Goal: Information Seeking & Learning: Learn about a topic

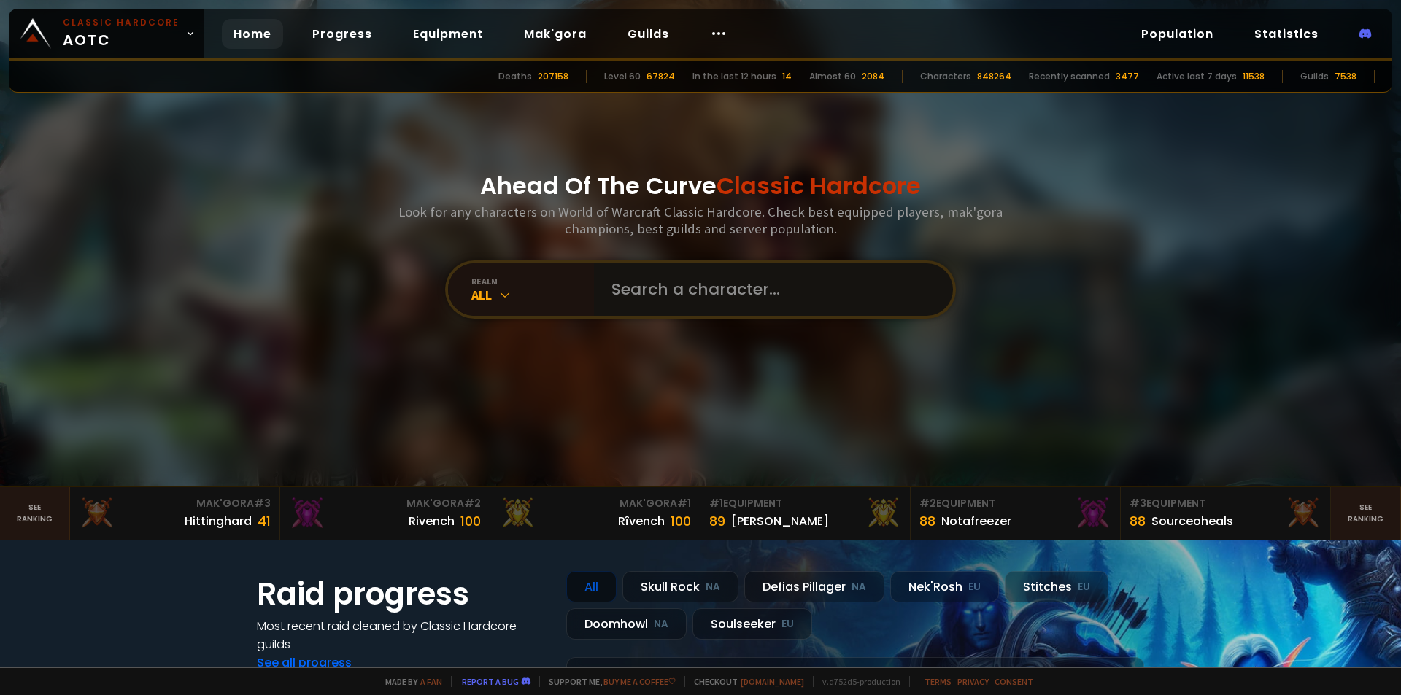
click at [625, 292] on input "text" at bounding box center [769, 289] width 333 height 53
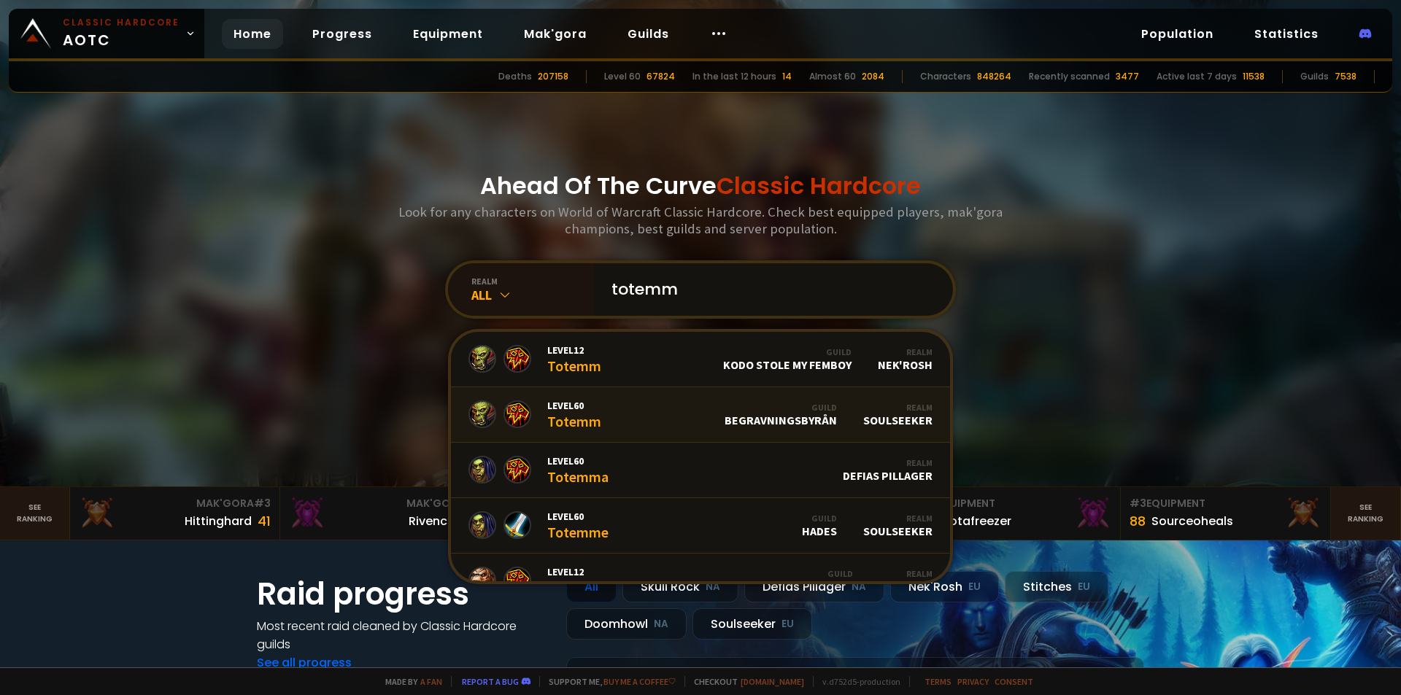
type input "totemm"
click at [643, 421] on link "Level 60 Totemm Guild BEGRAVNINGSBYRÅN Realm Soulseeker" at bounding box center [700, 414] width 499 height 55
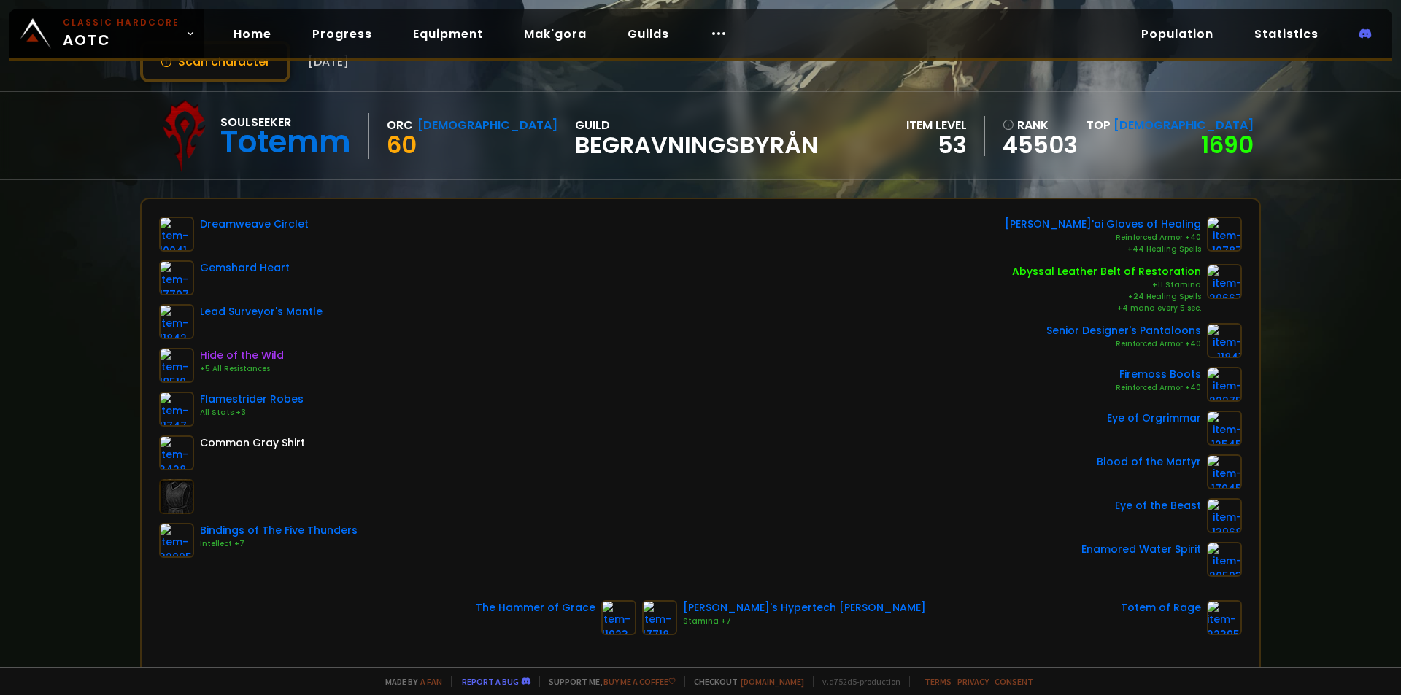
scroll to position [73, 0]
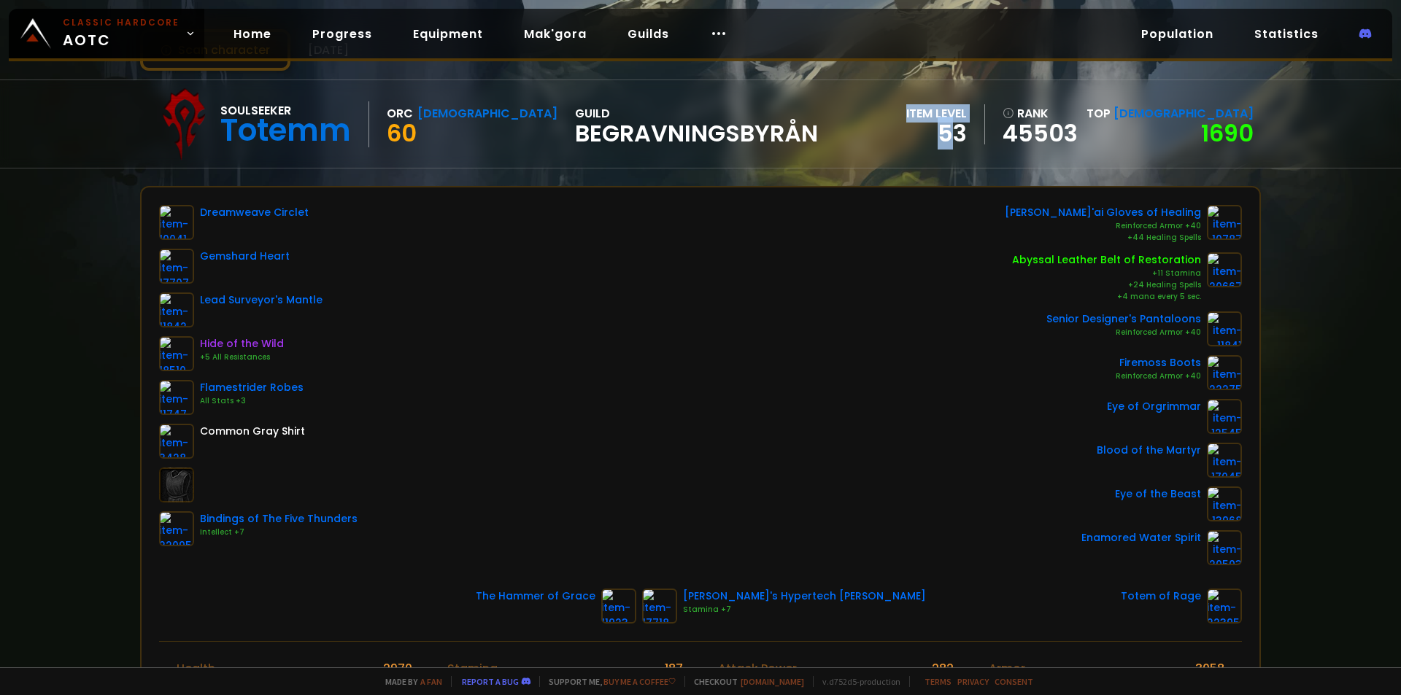
drag, startPoint x: 984, startPoint y: 117, endPoint x: 1033, endPoint y: 138, distance: 53.3
click at [1033, 138] on div "Soulseeker Totemm Orc Shaman 60 guild BEGRAVNINGSBYRÅN item level 53 rank 45503…" at bounding box center [700, 124] width 1121 height 88
click at [1031, 150] on div "Soulseeker Totemm Orc Shaman 60 guild BEGRAVNINGSBYRÅN item level 53 rank 45503…" at bounding box center [700, 124] width 1121 height 88
drag, startPoint x: 1033, startPoint y: 139, endPoint x: 1016, endPoint y: 107, distance: 37.2
click at [985, 107] on div "item level 53" at bounding box center [945, 124] width 79 height 40
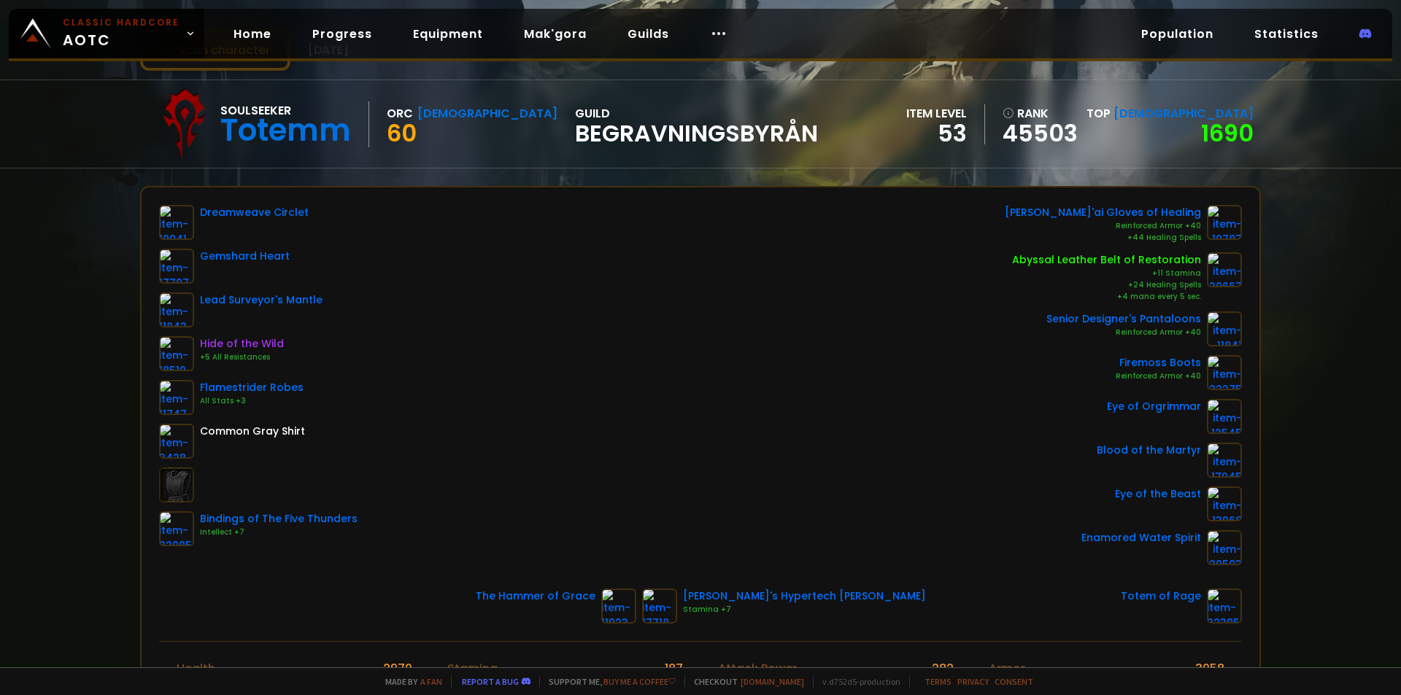
click at [967, 107] on div "item level" at bounding box center [936, 113] width 61 height 18
drag, startPoint x: 1025, startPoint y: 121, endPoint x: 1061, endPoint y: 142, distance: 41.8
click at [985, 142] on div "item level 53" at bounding box center [945, 124] width 79 height 40
